Goal: Task Accomplishment & Management: Manage account settings

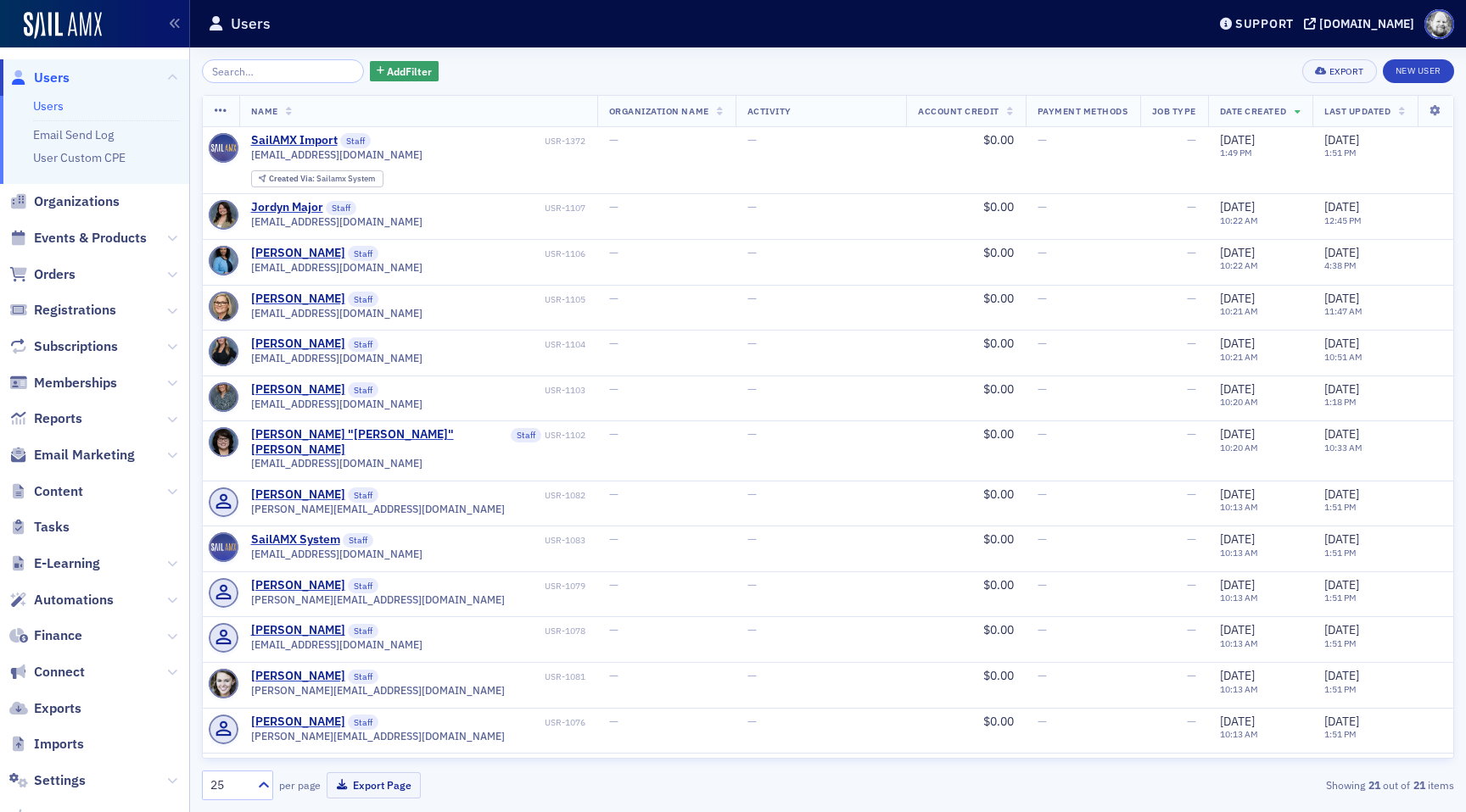
click at [53, 109] on link "Users" at bounding box center [49, 106] width 31 height 15
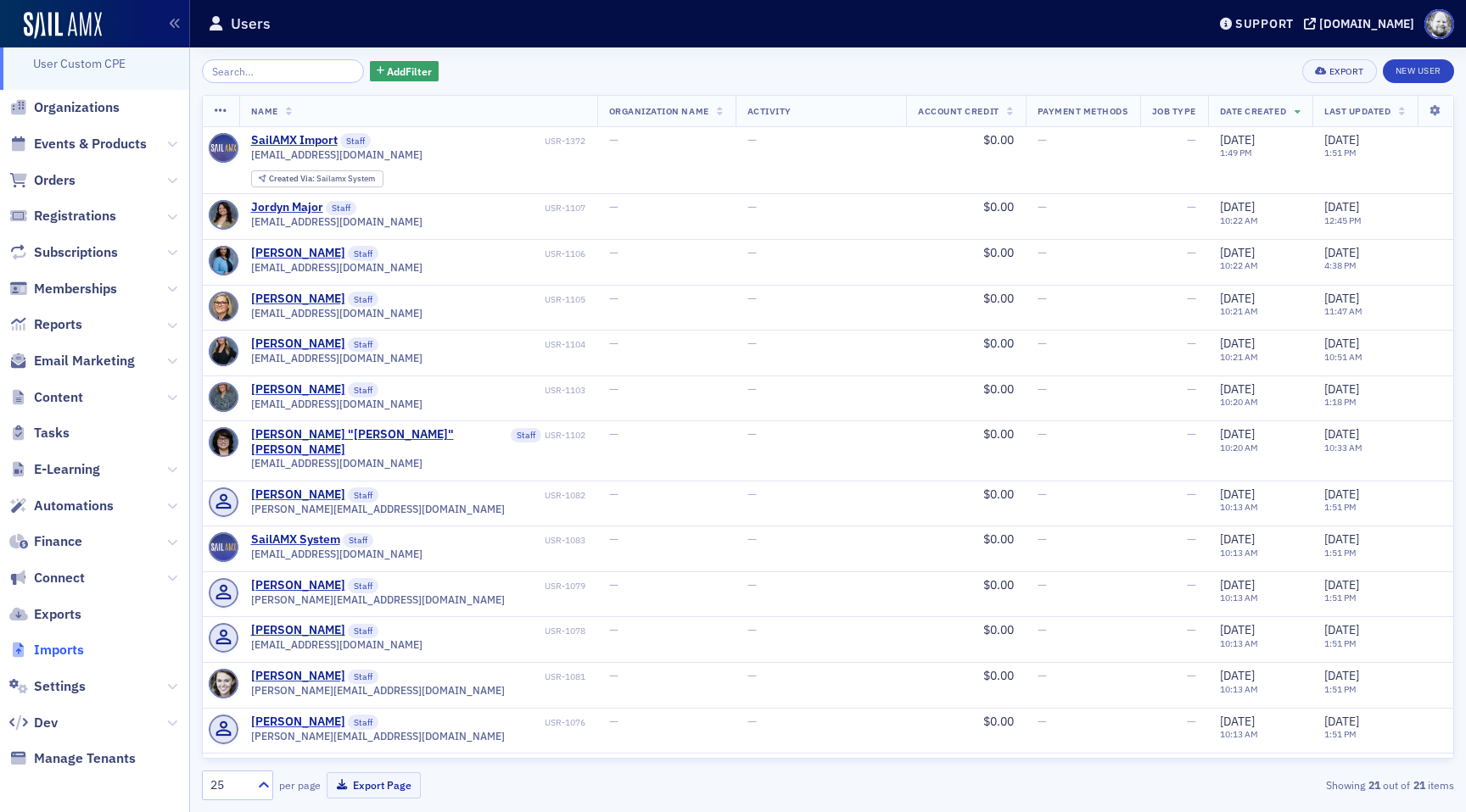
click at [70, 648] on span "Imports" at bounding box center [59, 651] width 50 height 19
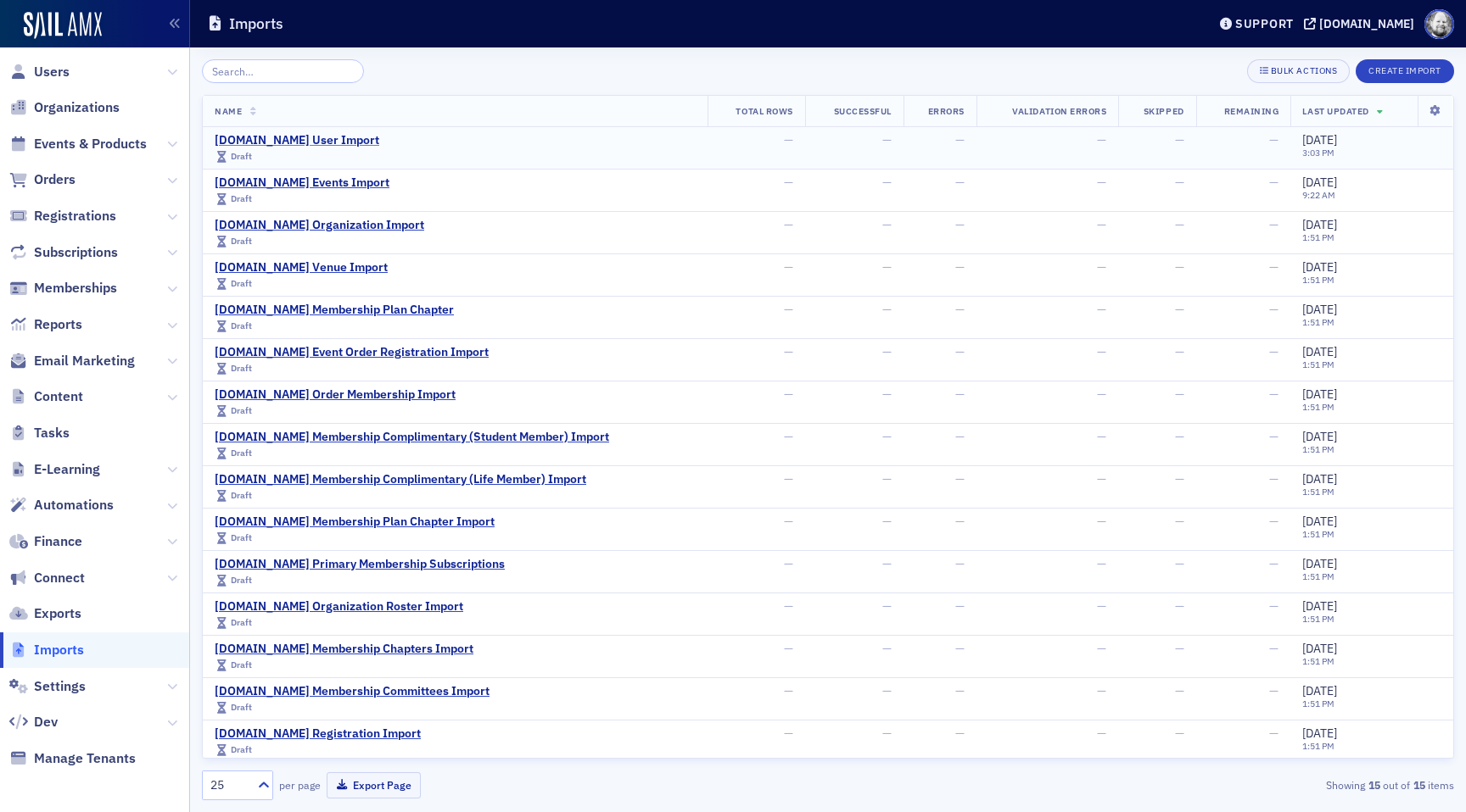
click at [286, 138] on div "[DOMAIN_NAME] User Import" at bounding box center [297, 141] width 165 height 15
